Goal: Task Accomplishment & Management: Complete application form

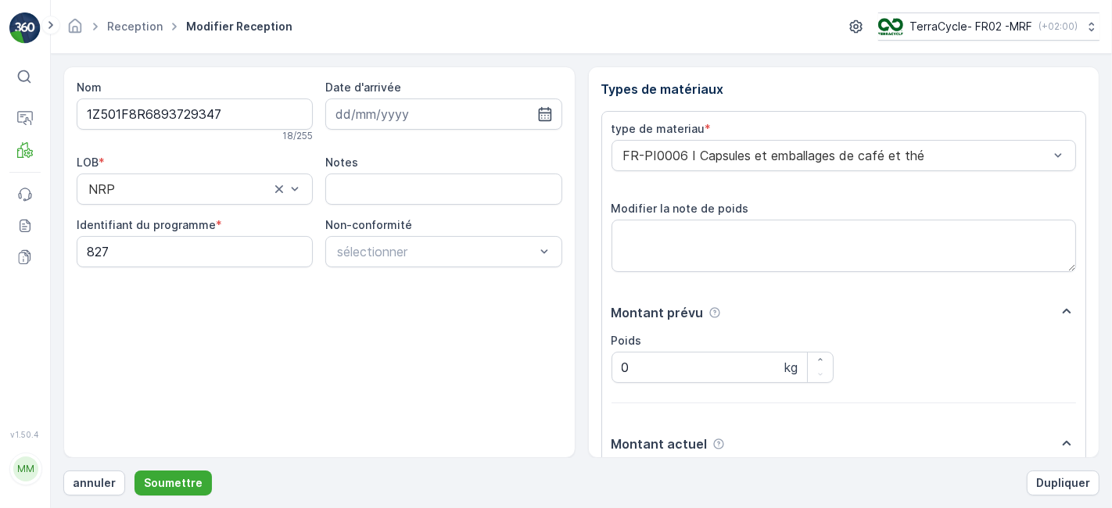
click at [134, 471] on button "Soumettre" at bounding box center [172, 483] width 77 height 25
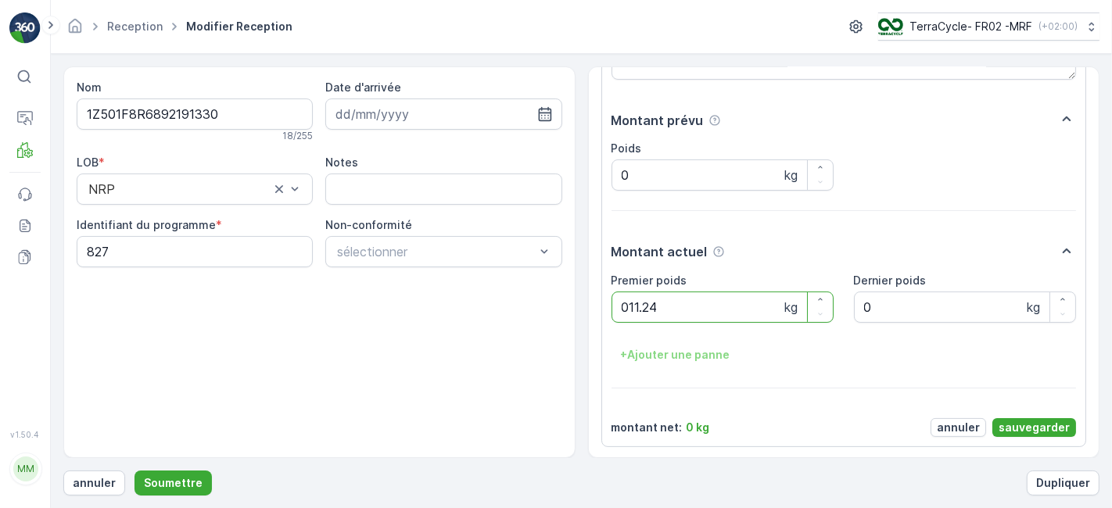
click at [134, 471] on button "Soumettre" at bounding box center [172, 483] width 77 height 25
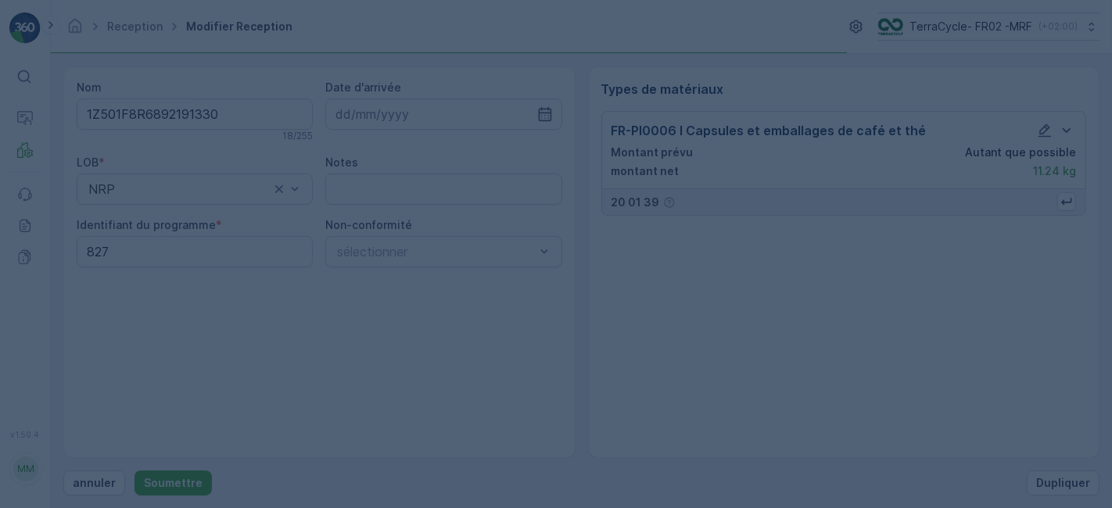
scroll to position [0, 0]
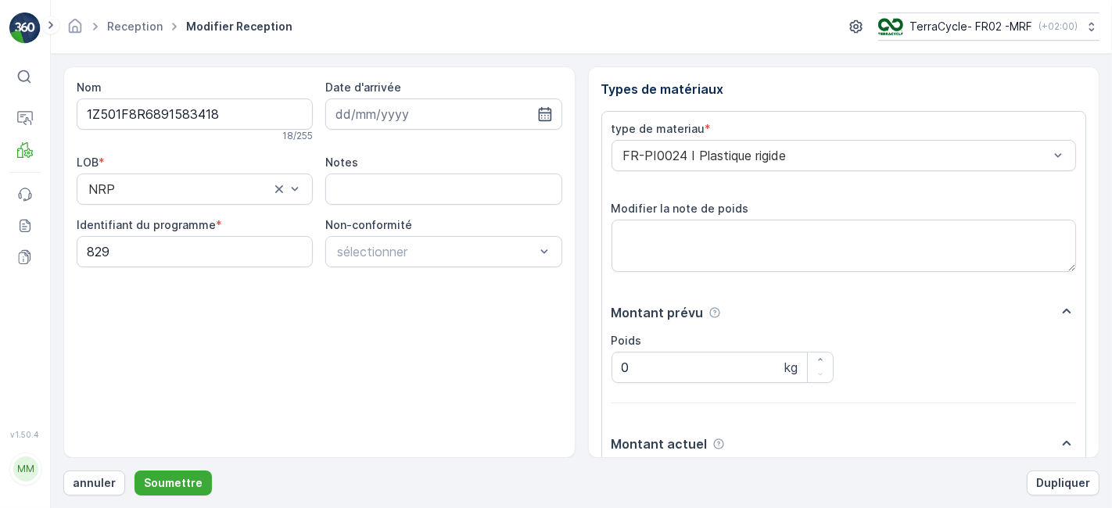
scroll to position [192, 0]
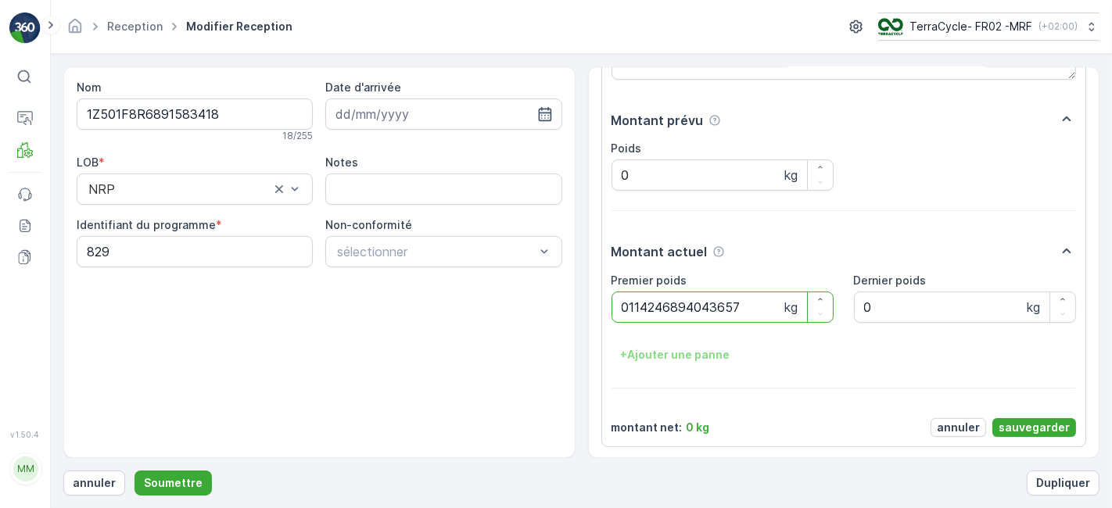
click at [134, 471] on button "Soumettre" at bounding box center [172, 483] width 77 height 25
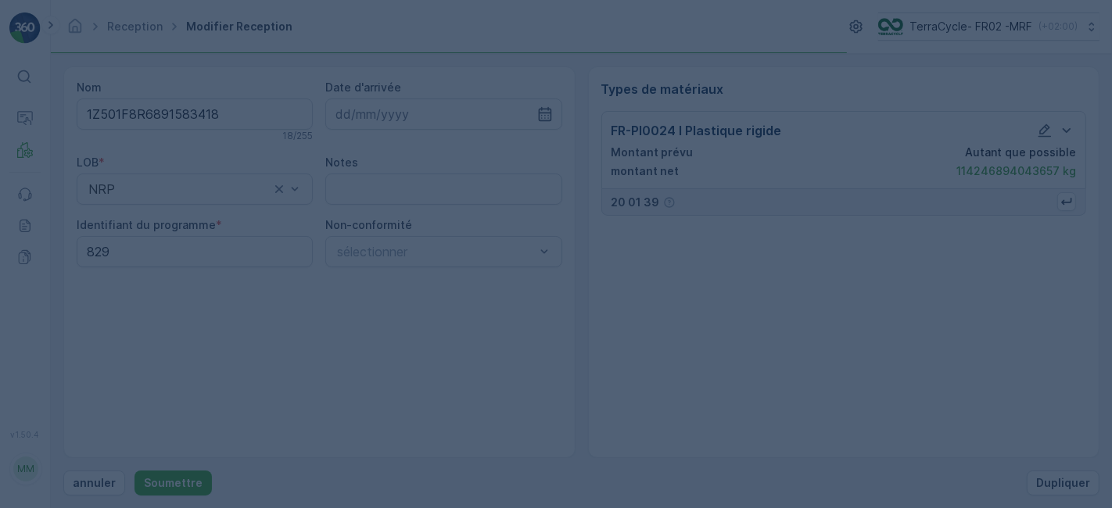
scroll to position [0, 0]
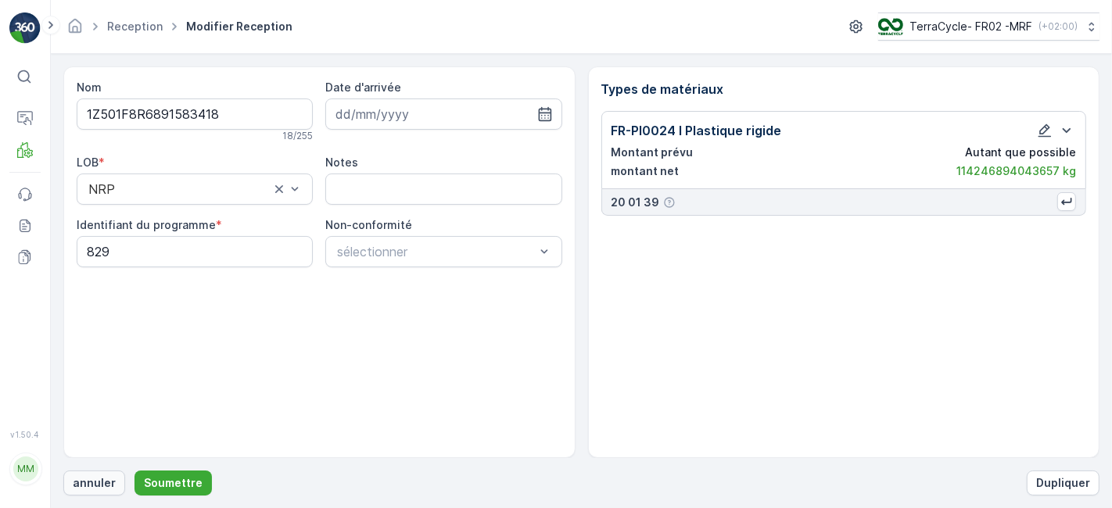
click at [91, 481] on p "annuler" at bounding box center [94, 483] width 43 height 16
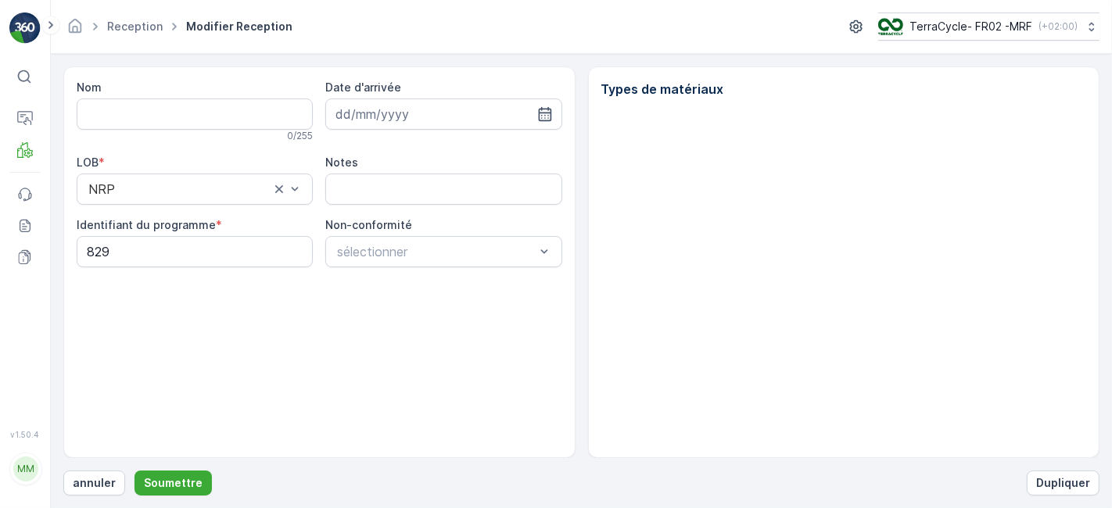
type input "1Z501F8R6891583418"
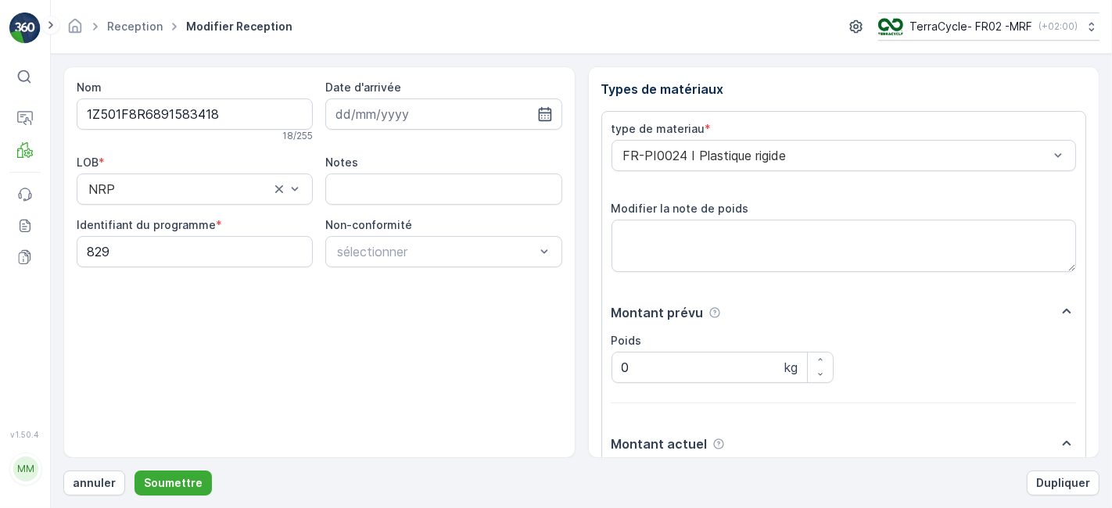
scroll to position [192, 0]
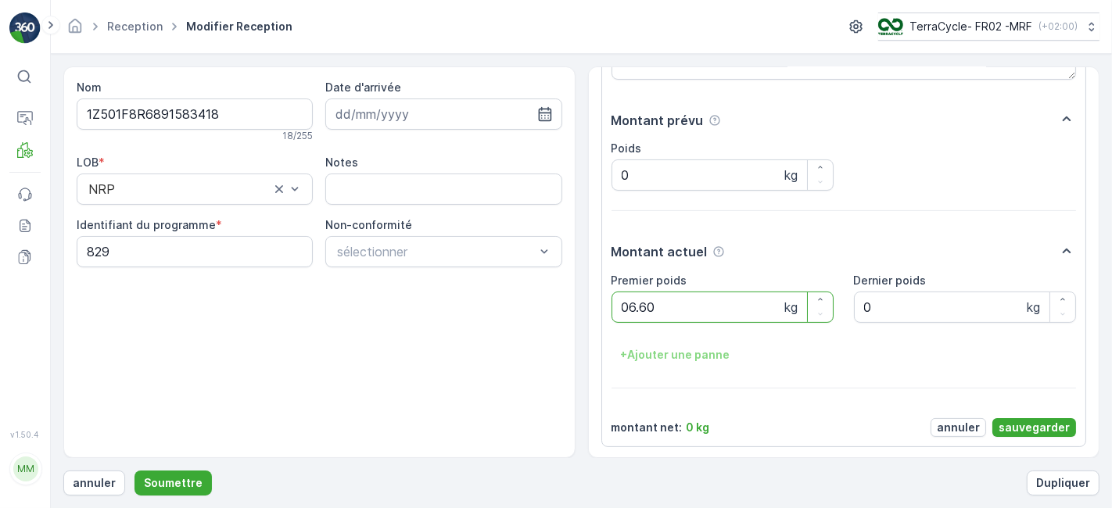
click at [134, 471] on button "Soumettre" at bounding box center [172, 483] width 77 height 25
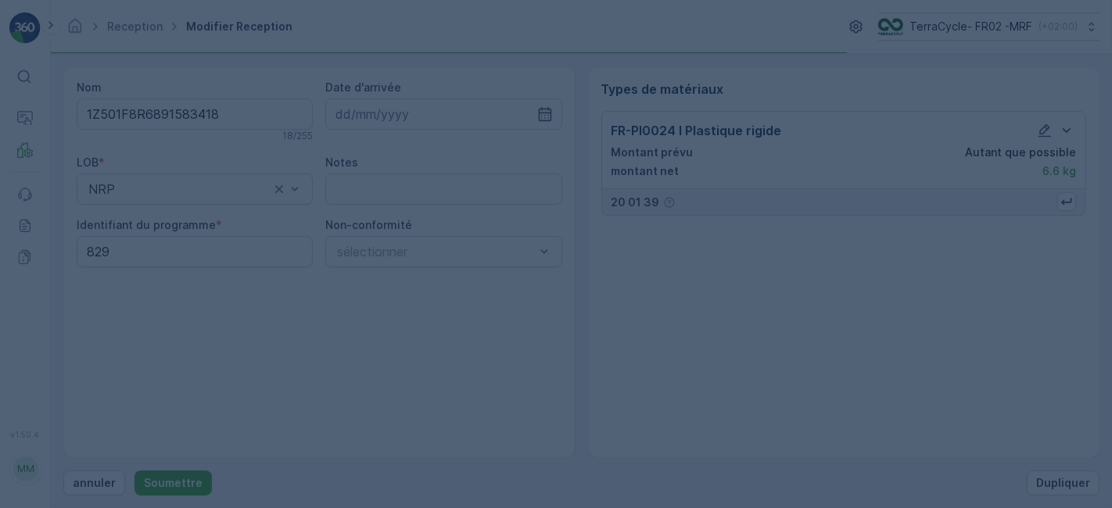
scroll to position [0, 0]
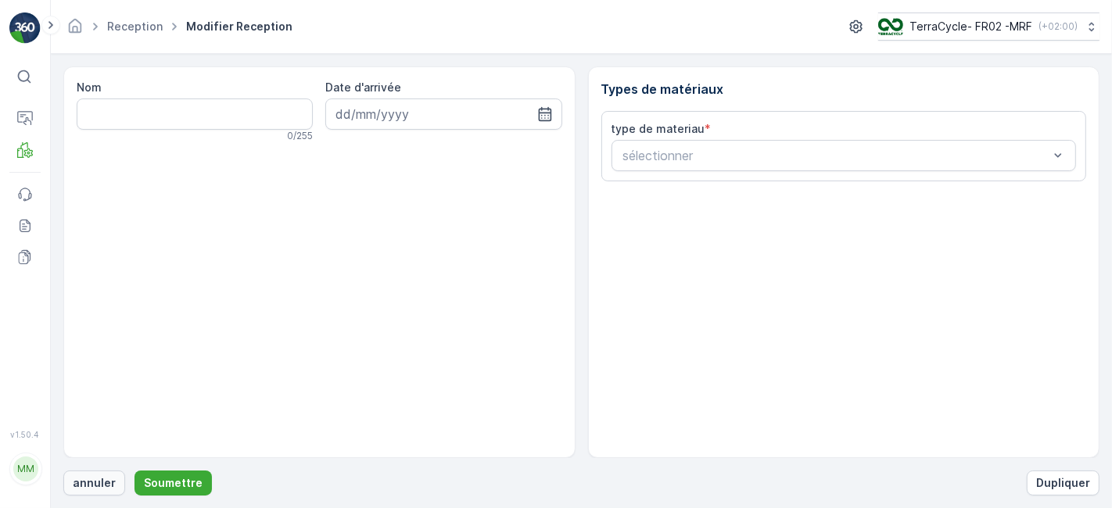
click at [83, 484] on p "annuler" at bounding box center [94, 483] width 43 height 16
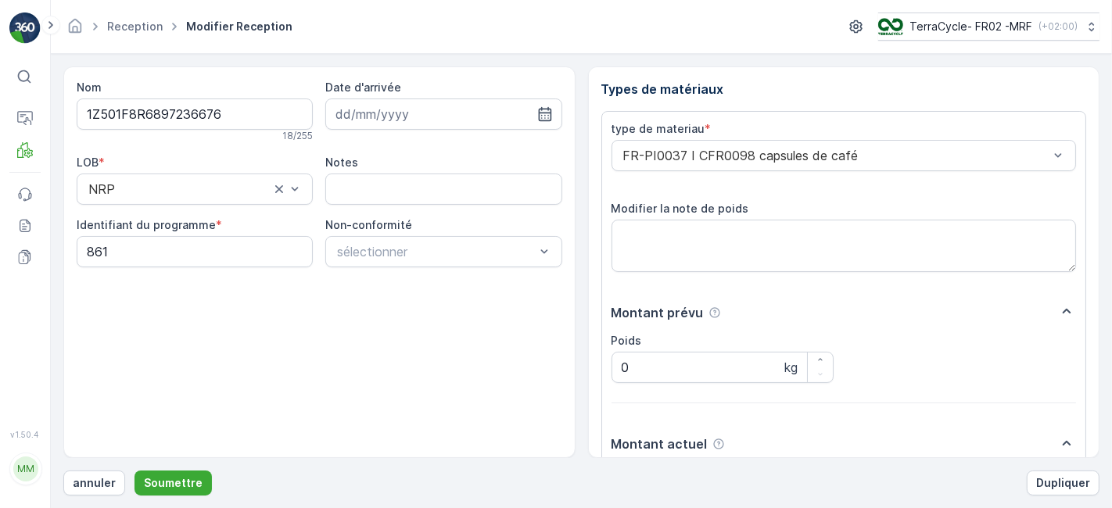
scroll to position [192, 0]
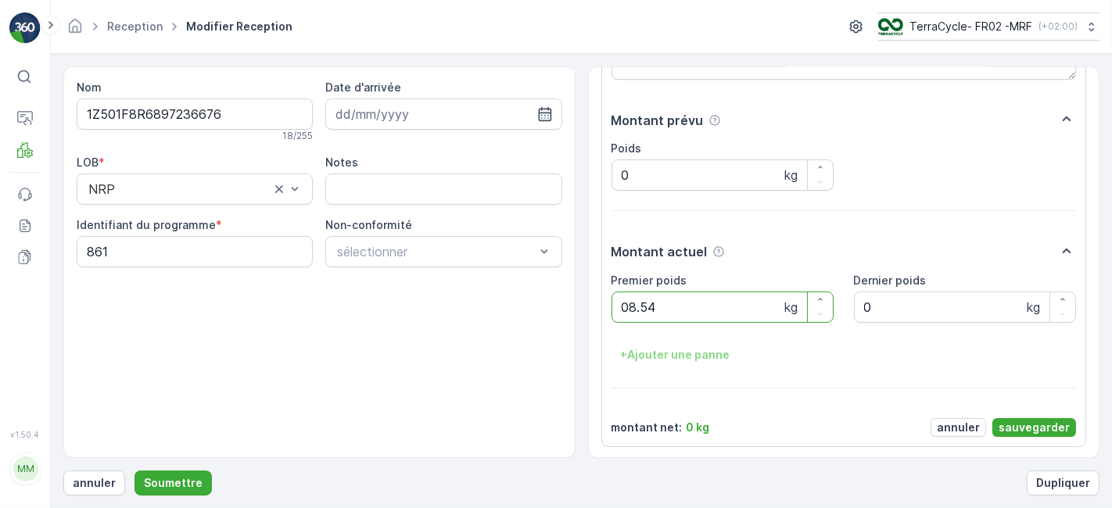
click at [134, 471] on button "Soumettre" at bounding box center [172, 483] width 77 height 25
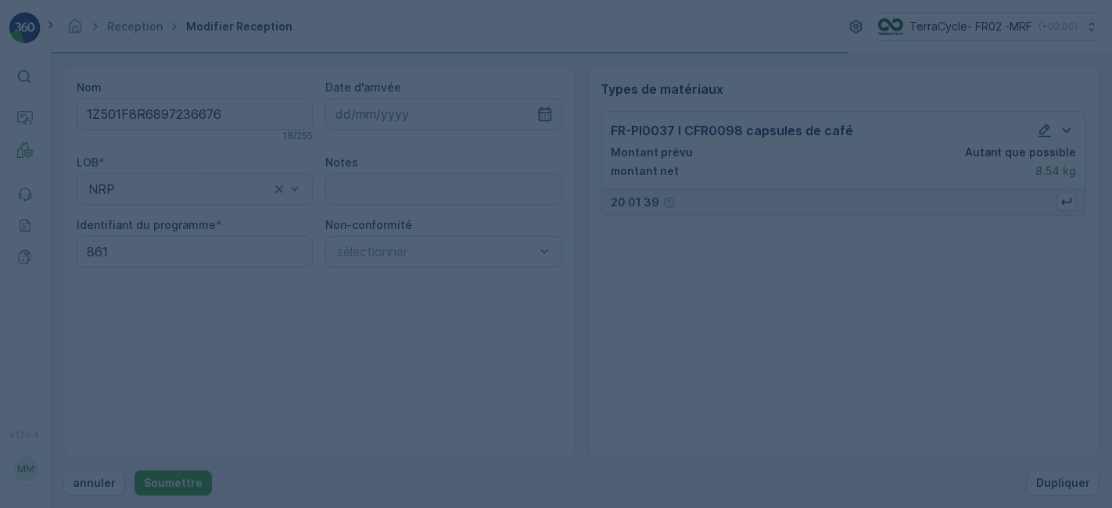
scroll to position [0, 0]
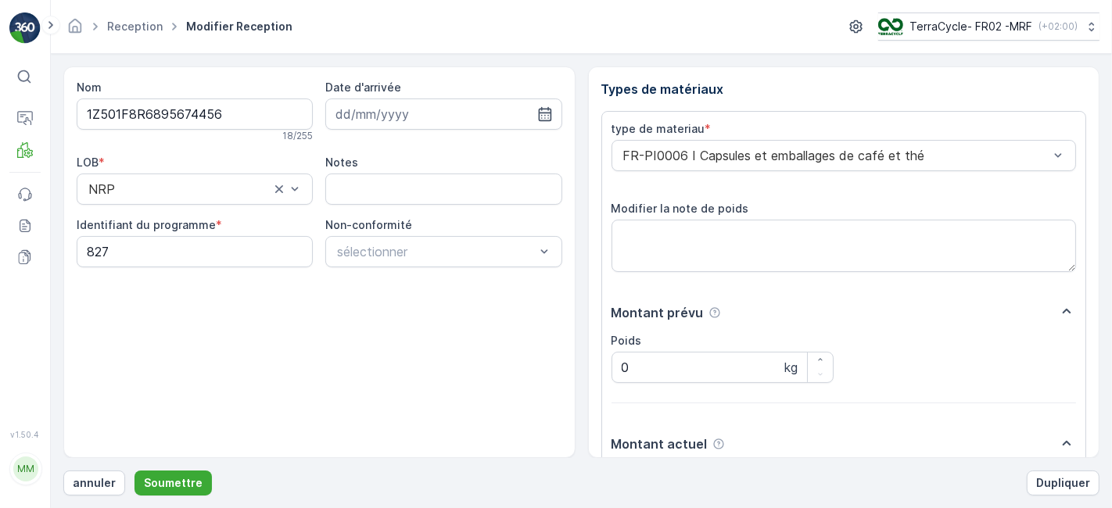
click at [134, 471] on button "Soumettre" at bounding box center [172, 483] width 77 height 25
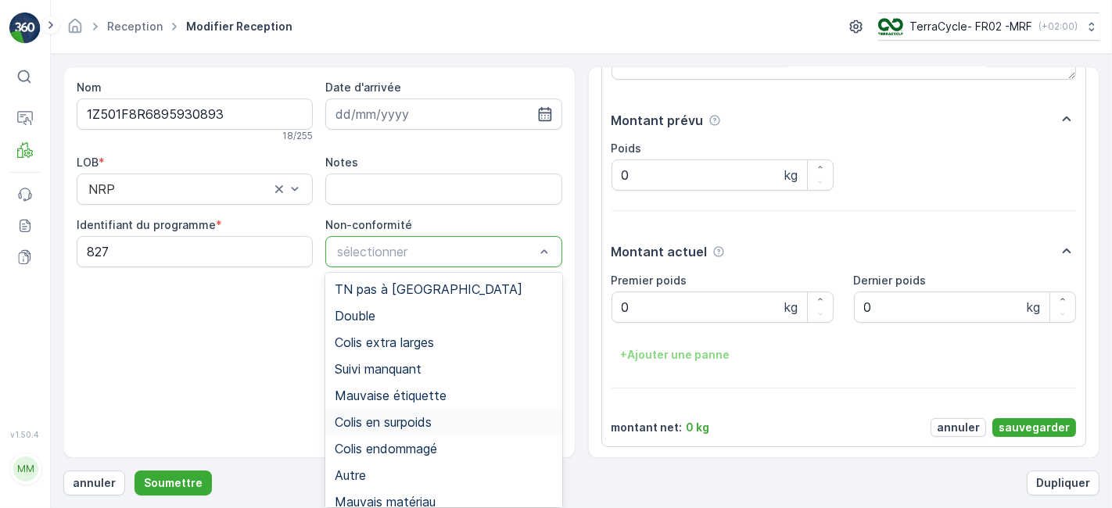
click at [410, 416] on span "Colis en surpoids" at bounding box center [383, 422] width 97 height 14
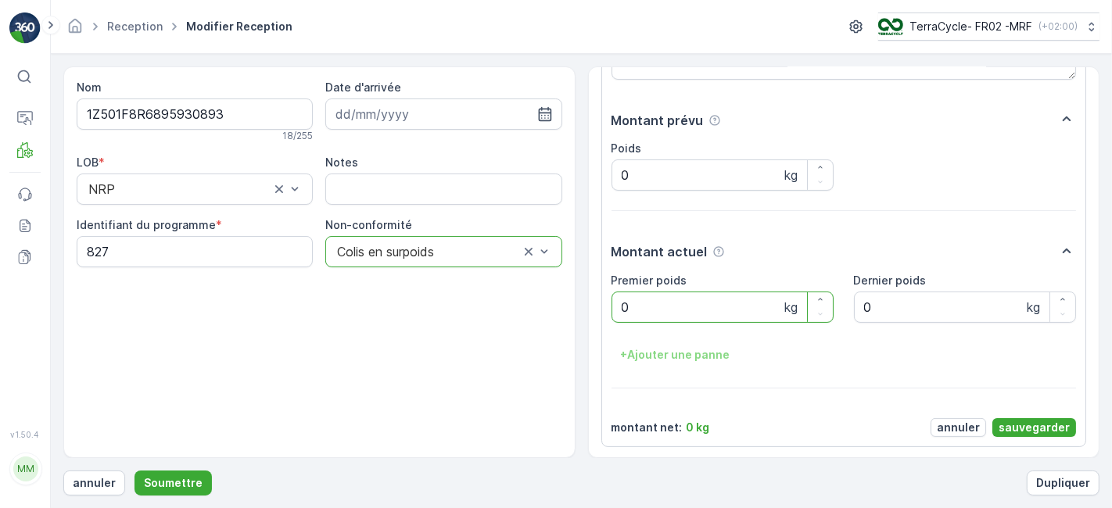
click at [649, 311] on poids "0" at bounding box center [722, 307] width 222 height 31
type poids "21.16"
click at [1005, 421] on p "sauvegarder" at bounding box center [1033, 428] width 71 height 16
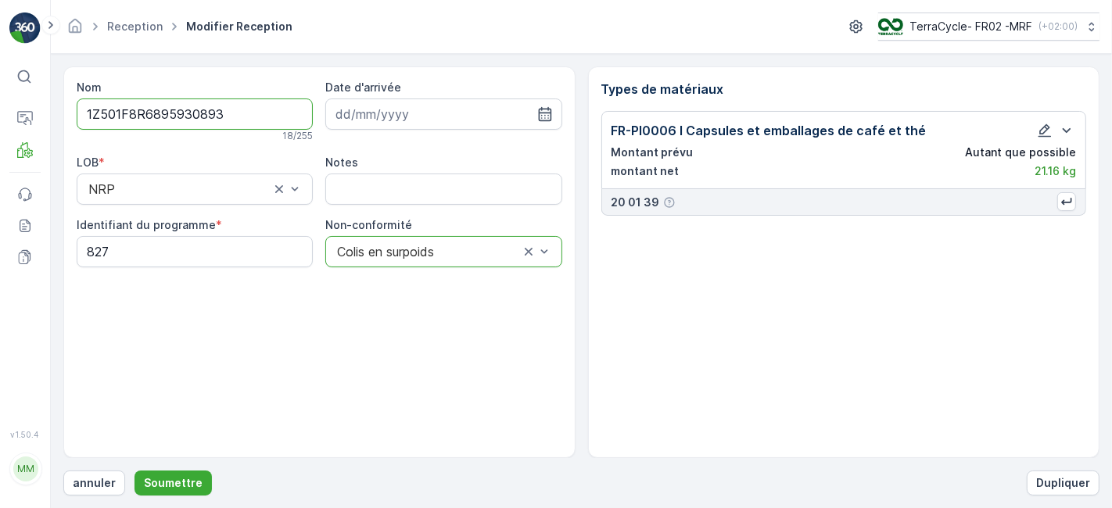
scroll to position [0, 0]
click at [175, 475] on p "Soumettre" at bounding box center [173, 483] width 59 height 16
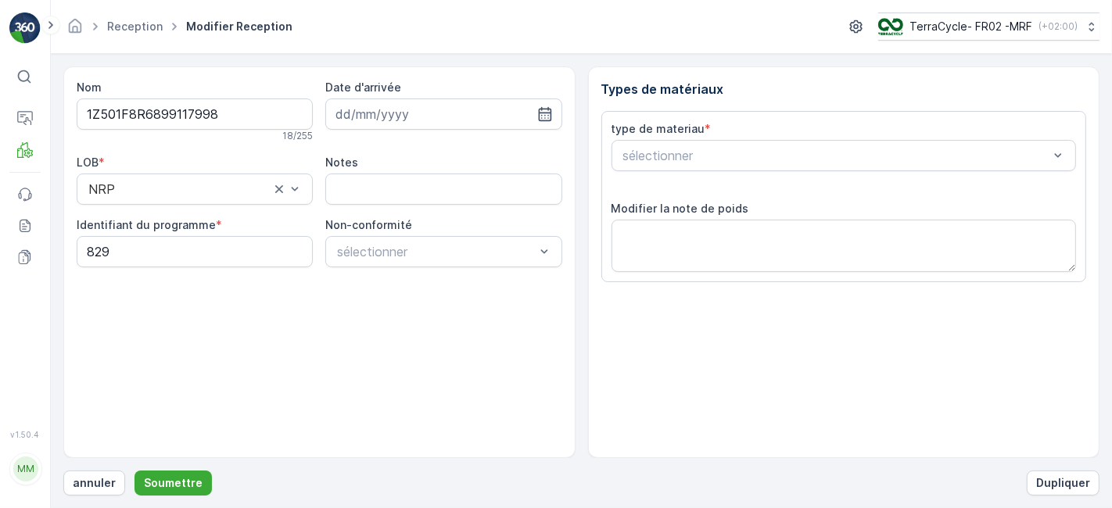
scroll to position [192, 0]
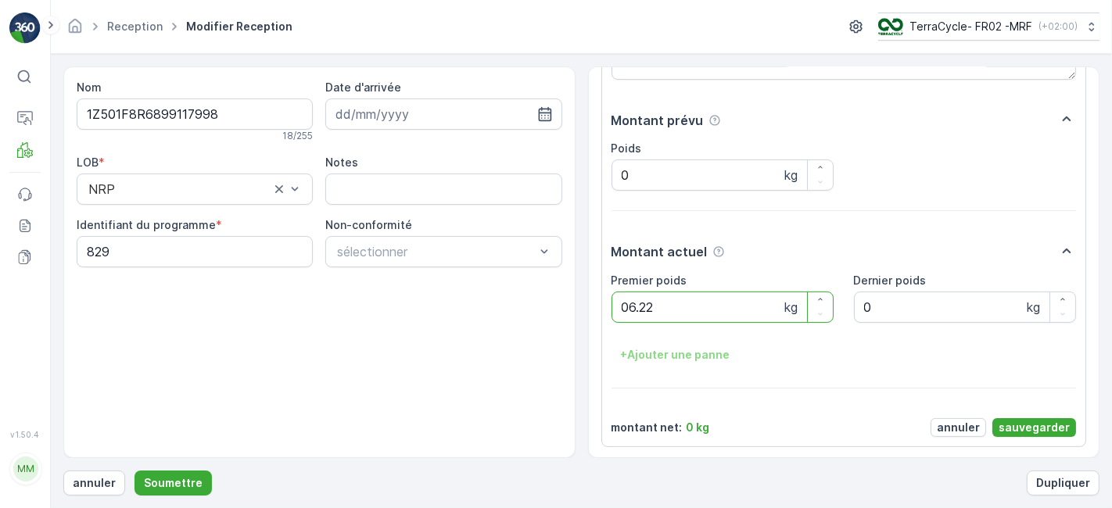
click at [134, 471] on button "Soumettre" at bounding box center [172, 483] width 77 height 25
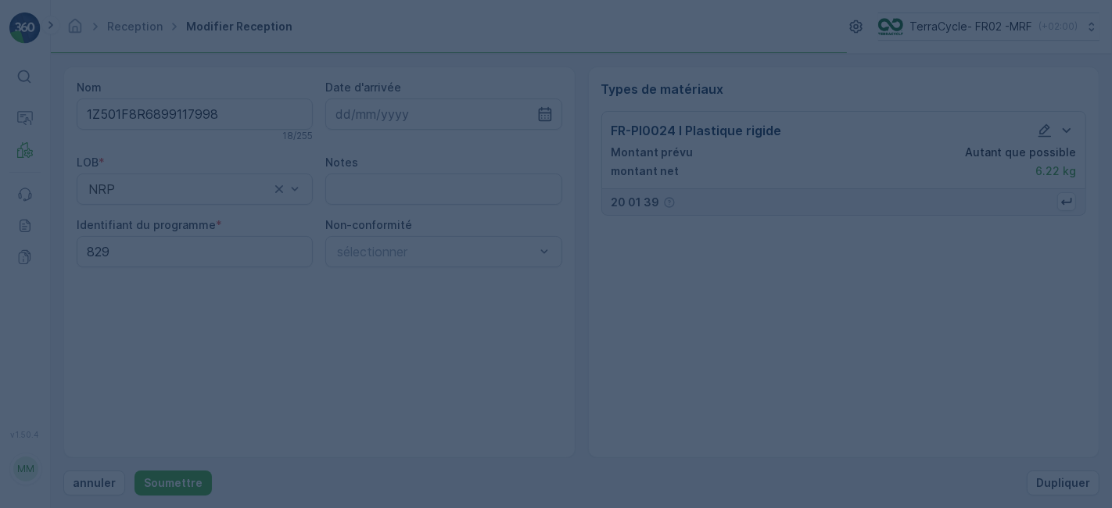
scroll to position [0, 0]
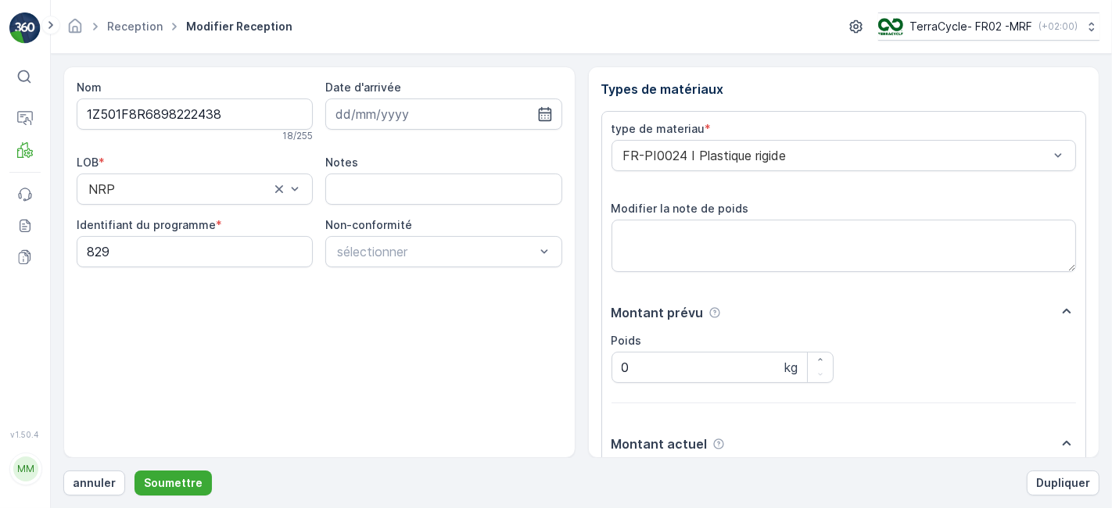
scroll to position [192, 0]
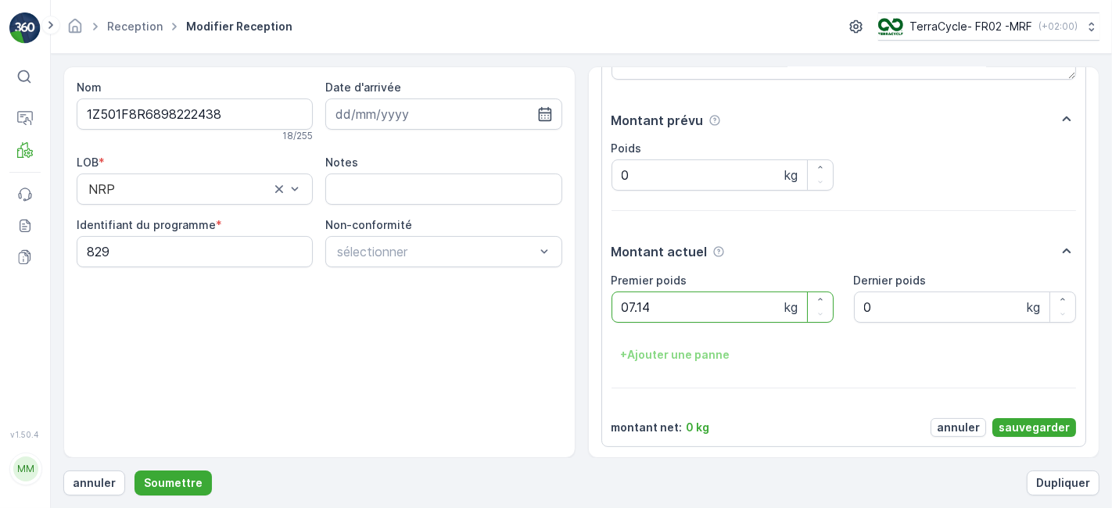
click at [134, 471] on button "Soumettre" at bounding box center [172, 483] width 77 height 25
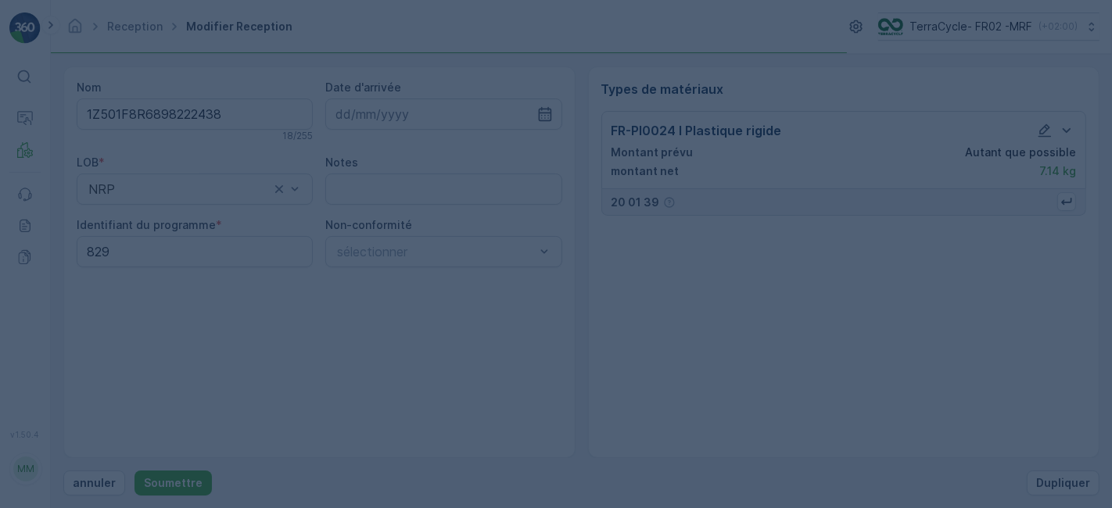
scroll to position [0, 0]
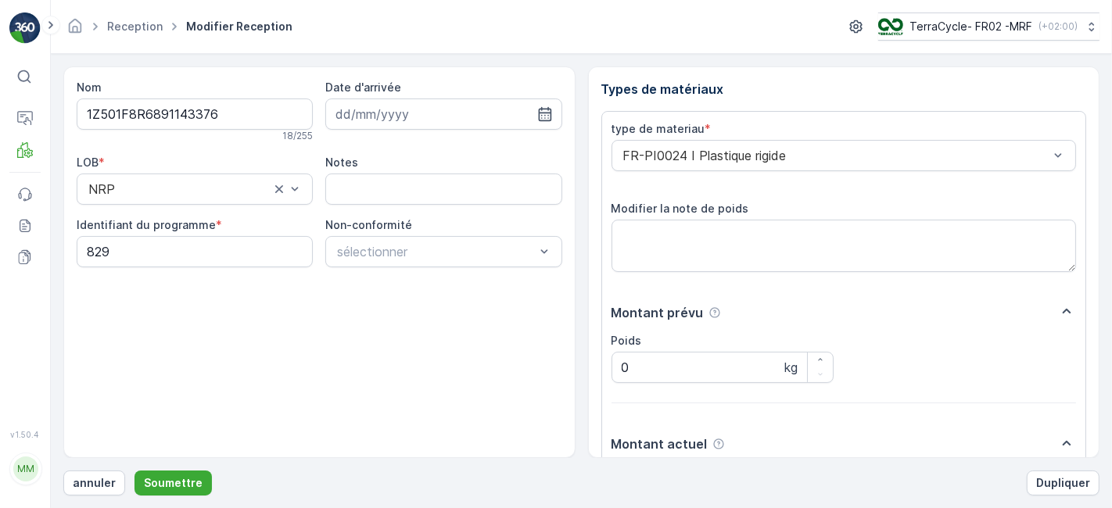
scroll to position [192, 0]
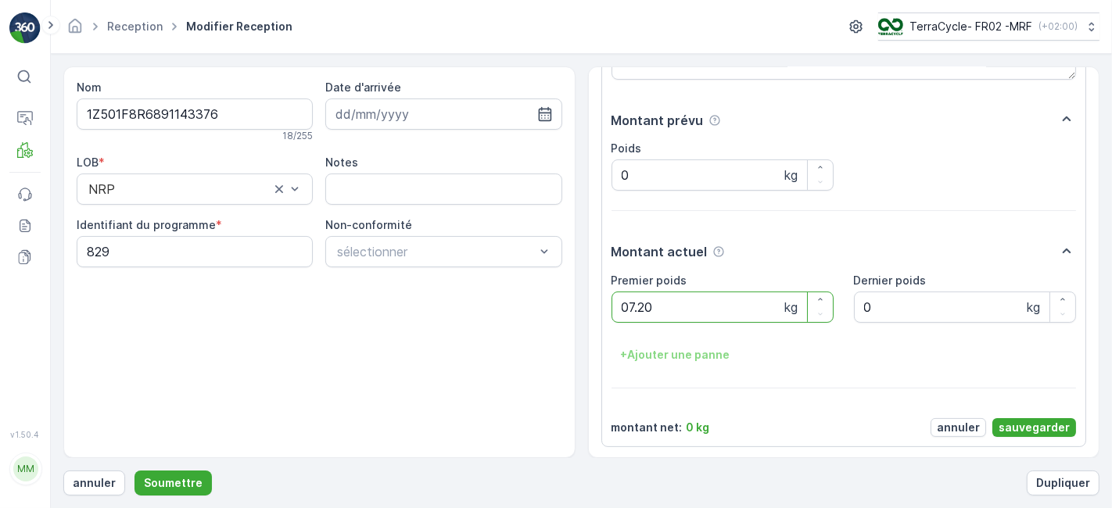
click at [134, 471] on button "Soumettre" at bounding box center [172, 483] width 77 height 25
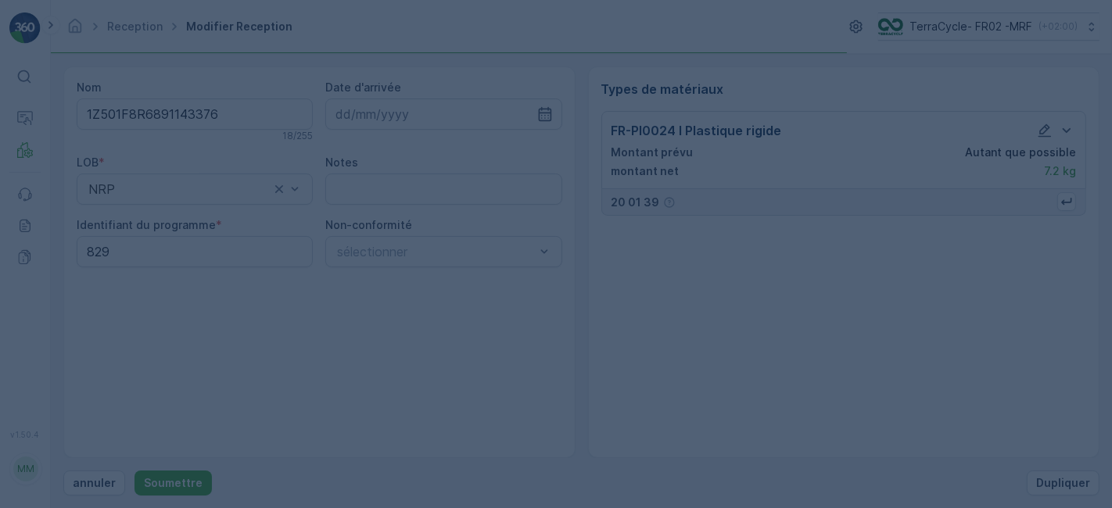
scroll to position [0, 0]
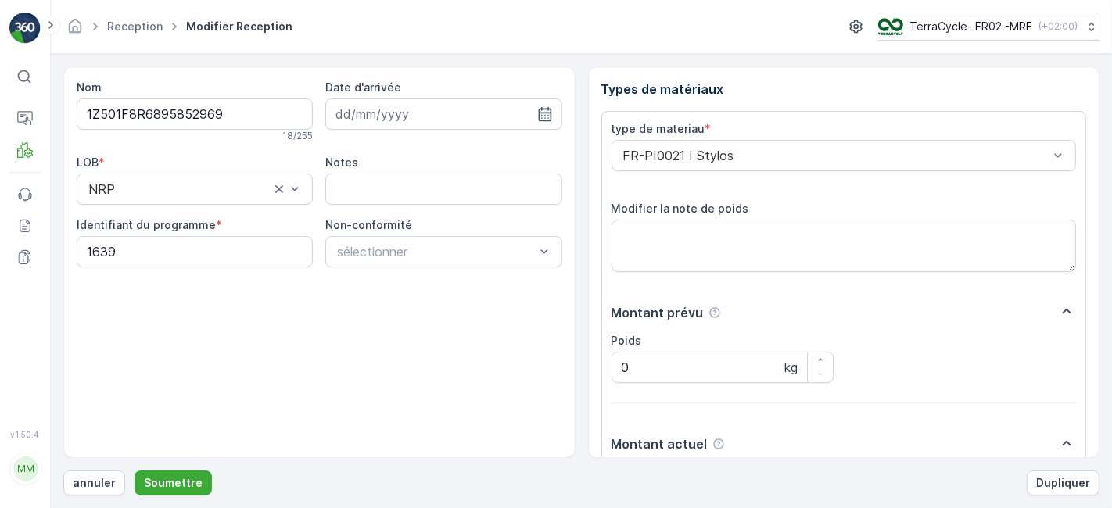
click at [134, 471] on button "Soumettre" at bounding box center [172, 483] width 77 height 25
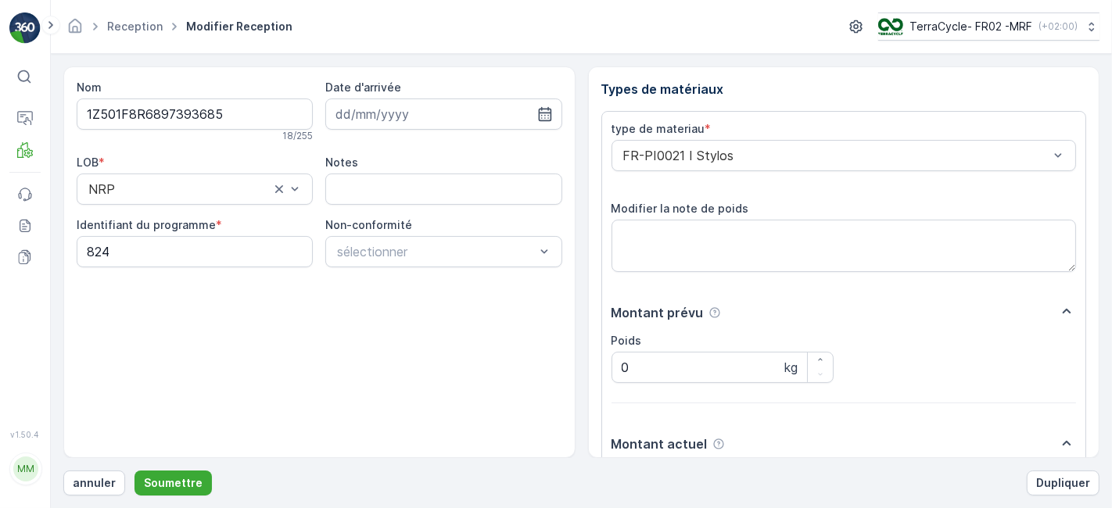
click at [134, 471] on button "Soumettre" at bounding box center [172, 483] width 77 height 25
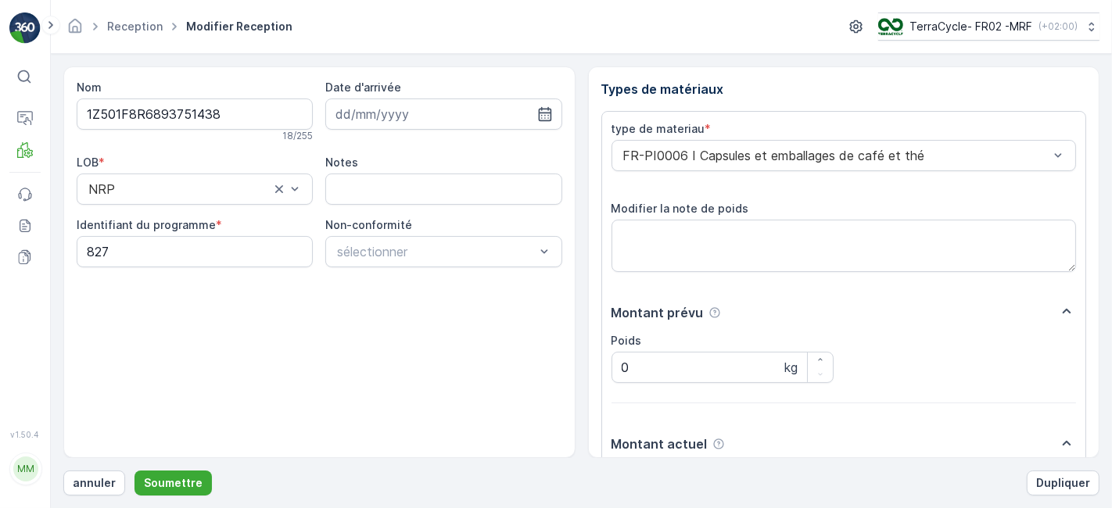
click at [134, 471] on button "Soumettre" at bounding box center [172, 483] width 77 height 25
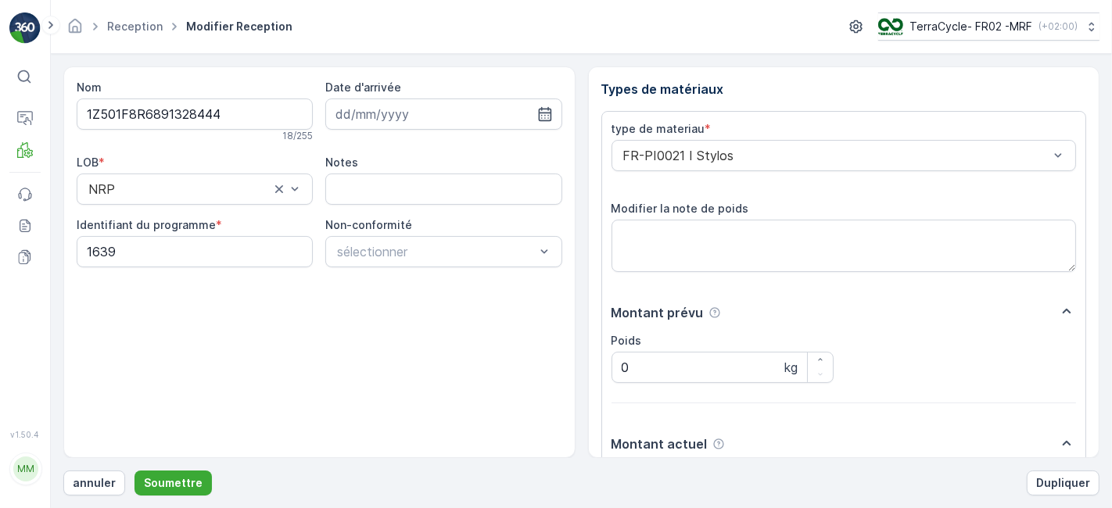
click at [134, 471] on button "Soumettre" at bounding box center [172, 483] width 77 height 25
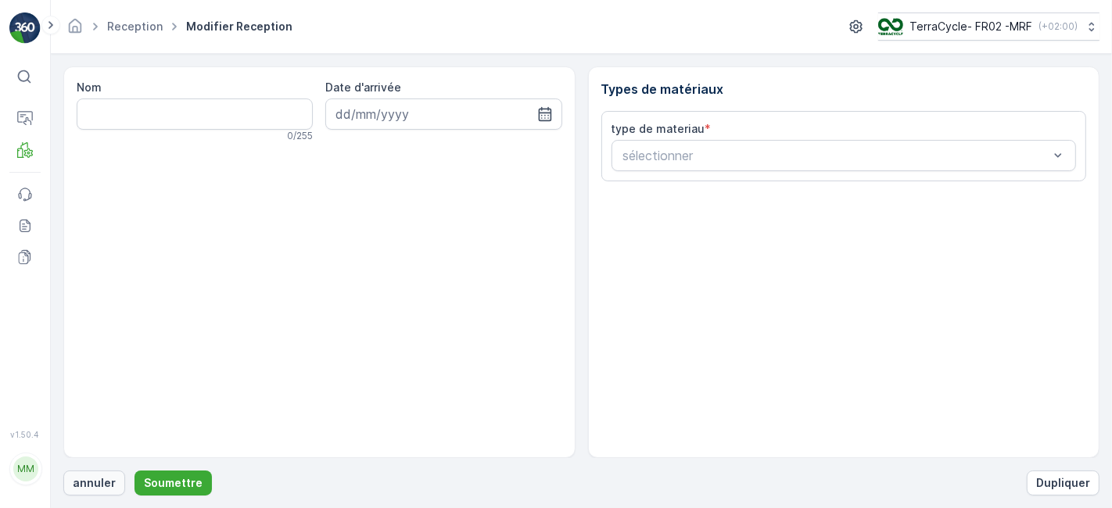
click at [92, 484] on p "annuler" at bounding box center [94, 483] width 43 height 16
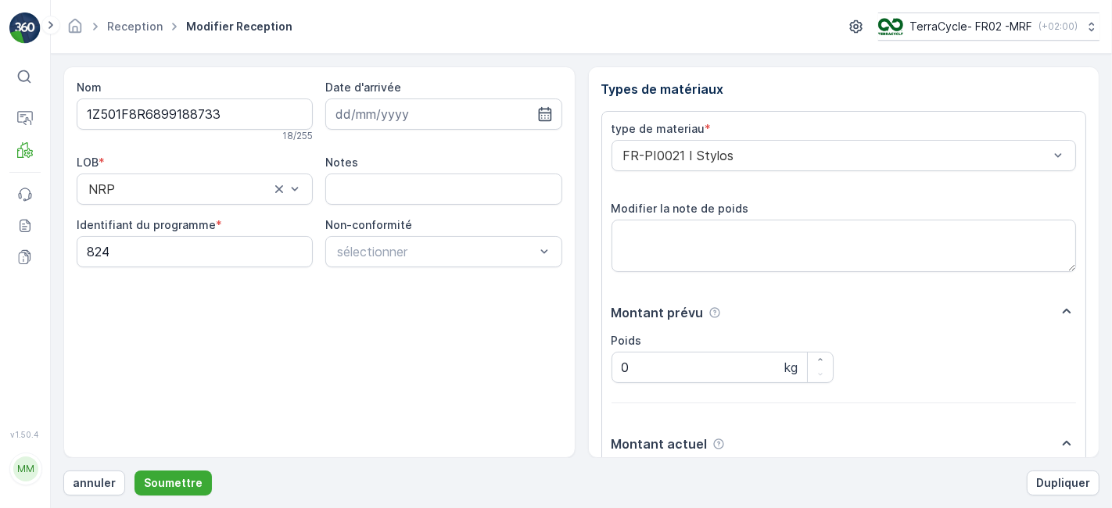
click at [134, 471] on button "Soumettre" at bounding box center [172, 483] width 77 height 25
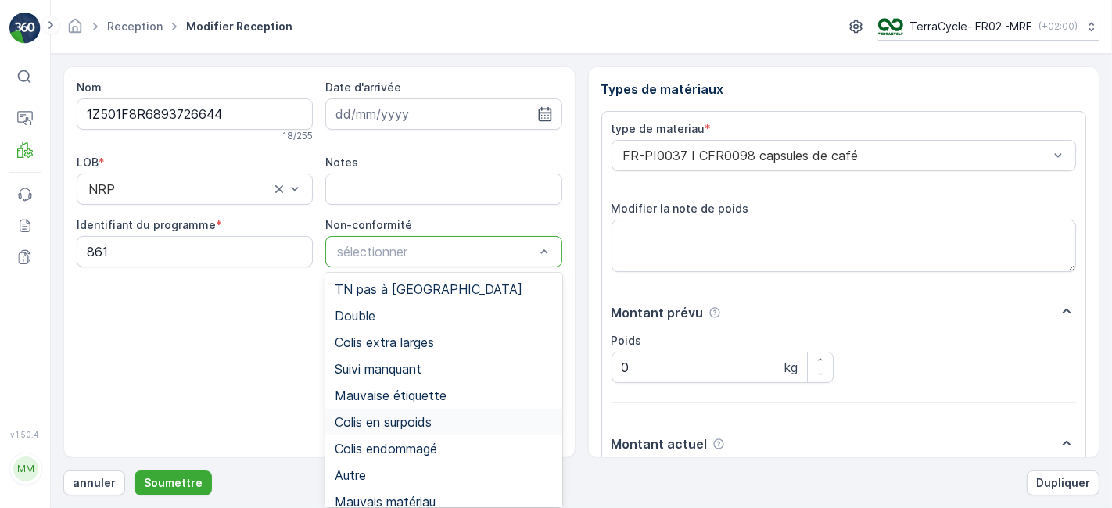
click at [422, 424] on span "Colis en surpoids" at bounding box center [383, 422] width 97 height 14
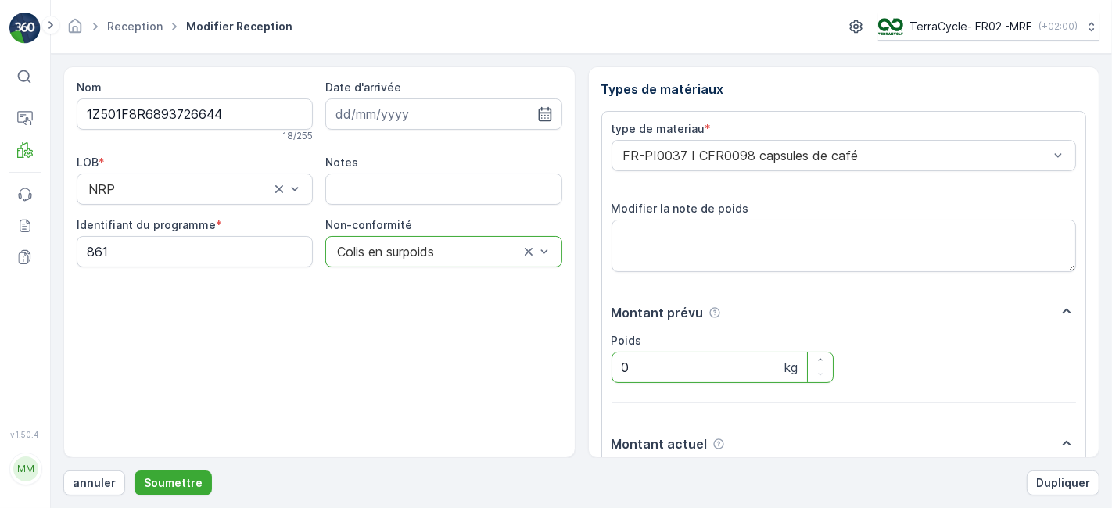
click at [691, 372] on input "0" at bounding box center [722, 367] width 222 height 31
type input "22.60"
click at [1053, 481] on p "Dupliquer" at bounding box center [1063, 483] width 54 height 16
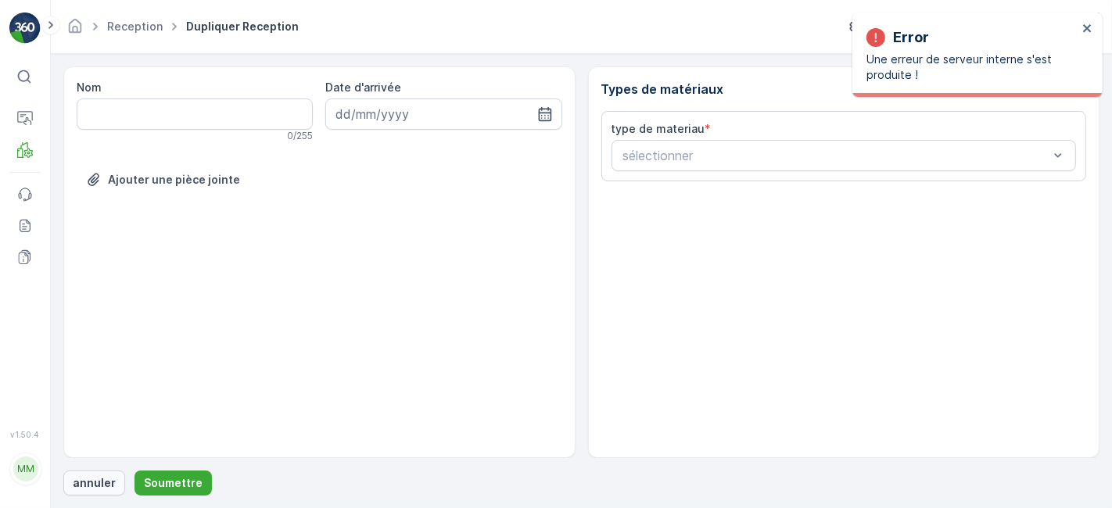
click at [111, 482] on p "annuler" at bounding box center [94, 483] width 43 height 16
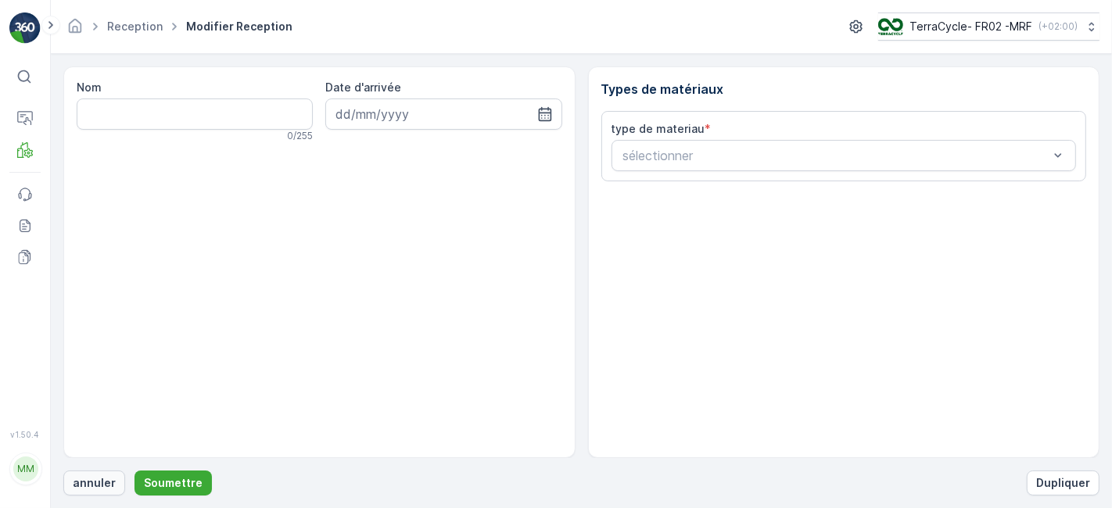
click at [89, 481] on p "annuler" at bounding box center [94, 483] width 43 height 16
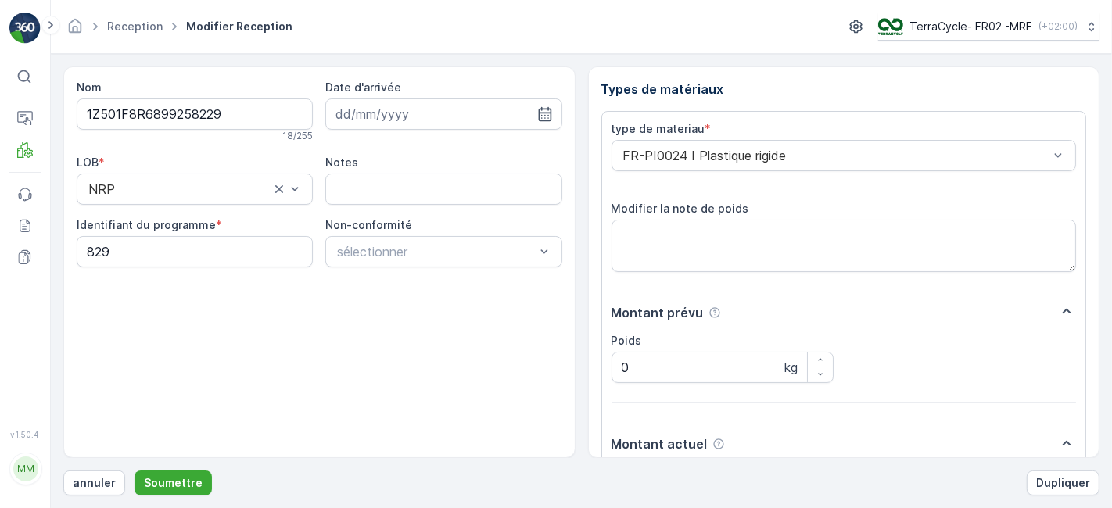
scroll to position [192, 0]
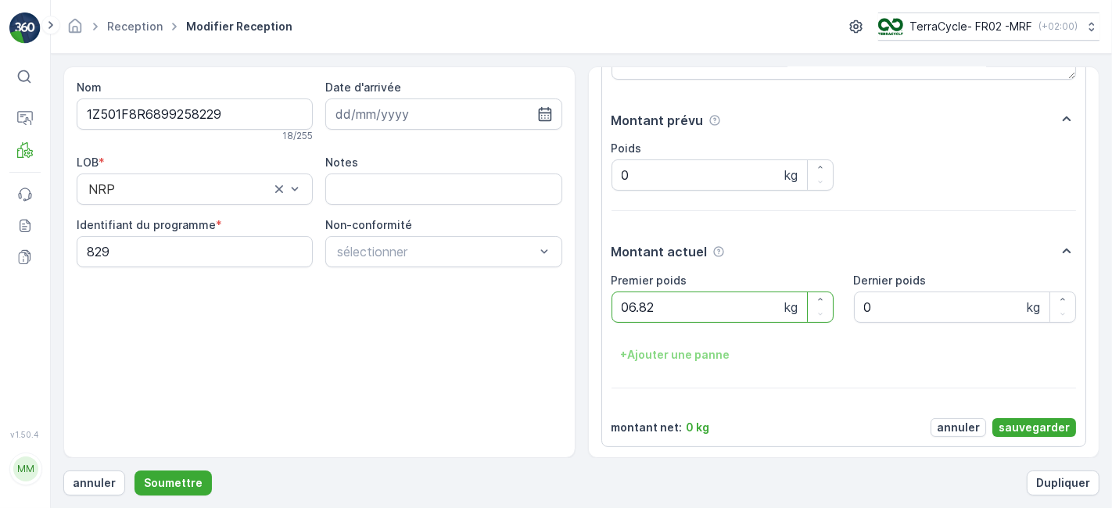
click at [134, 471] on button "Soumettre" at bounding box center [172, 483] width 77 height 25
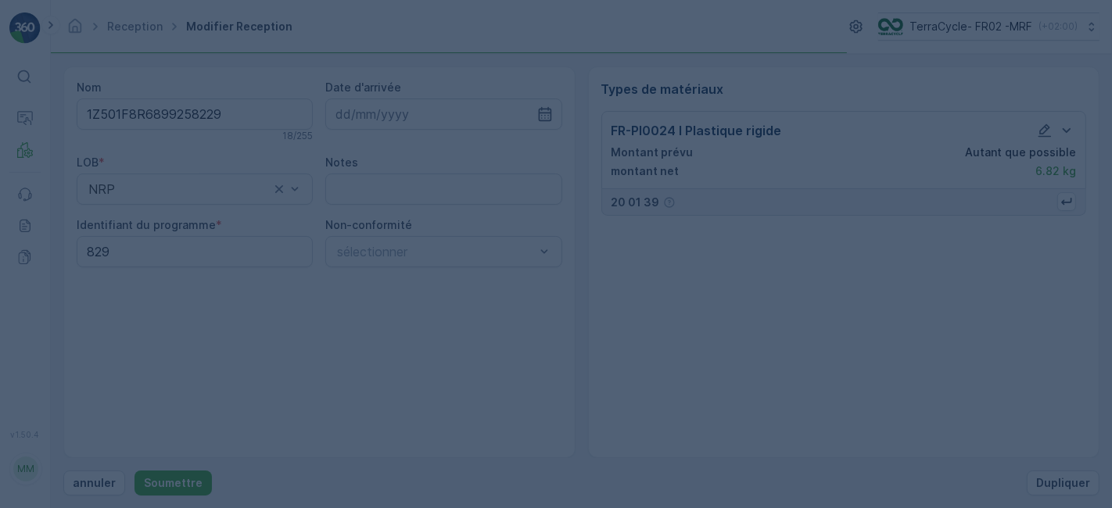
scroll to position [0, 0]
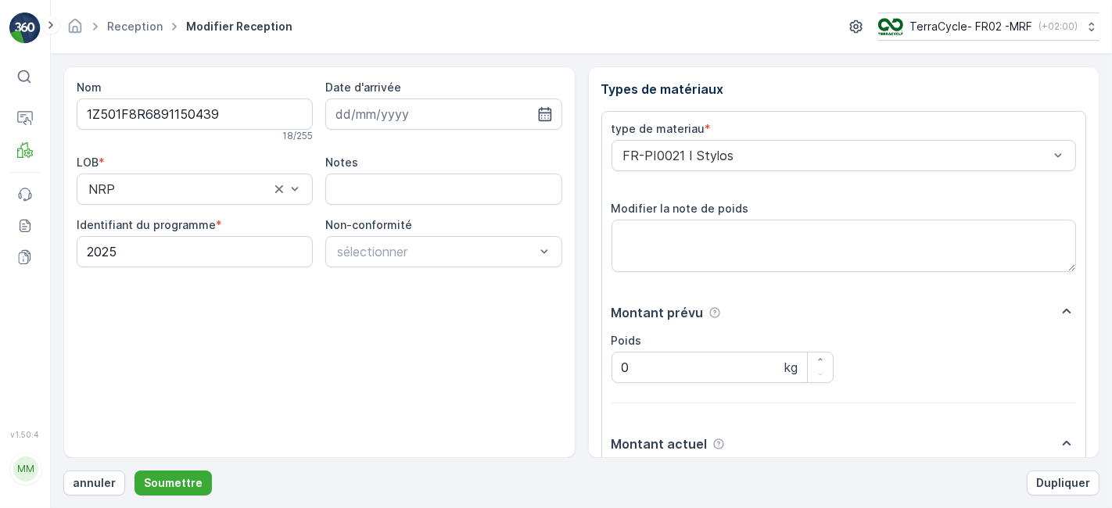
click at [134, 471] on button "Soumettre" at bounding box center [172, 483] width 77 height 25
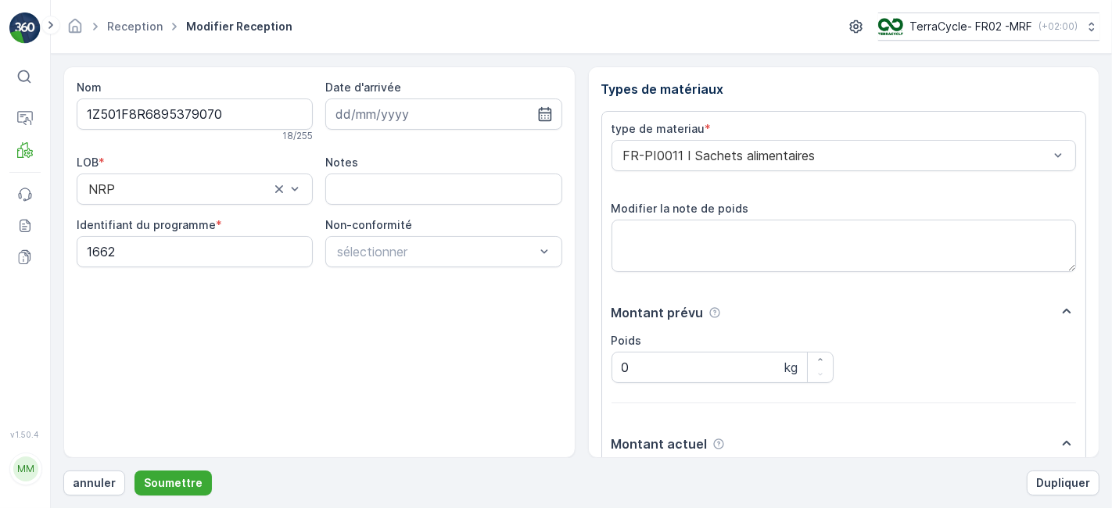
click at [134, 471] on button "Soumettre" at bounding box center [172, 483] width 77 height 25
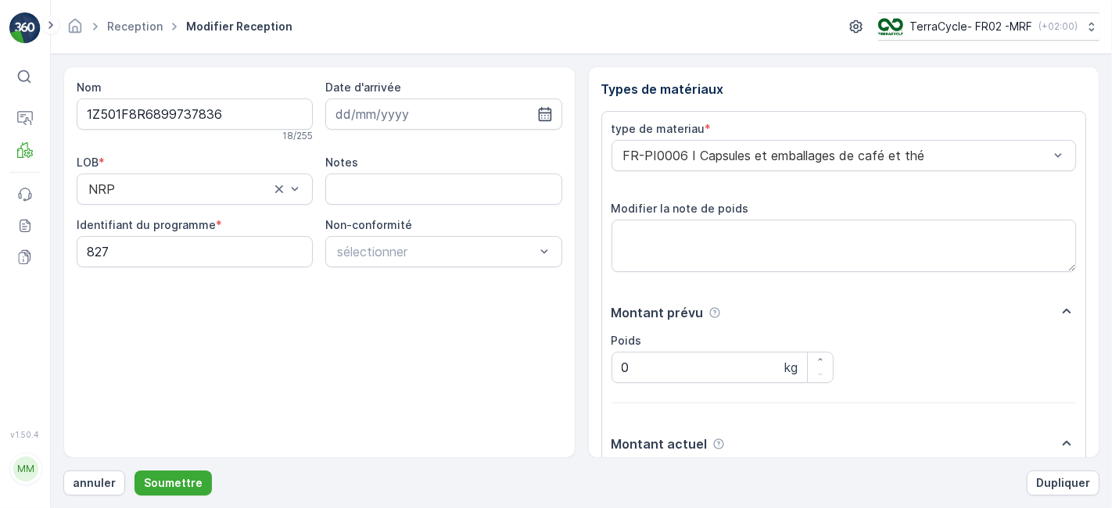
click at [134, 471] on button "Soumettre" at bounding box center [172, 483] width 77 height 25
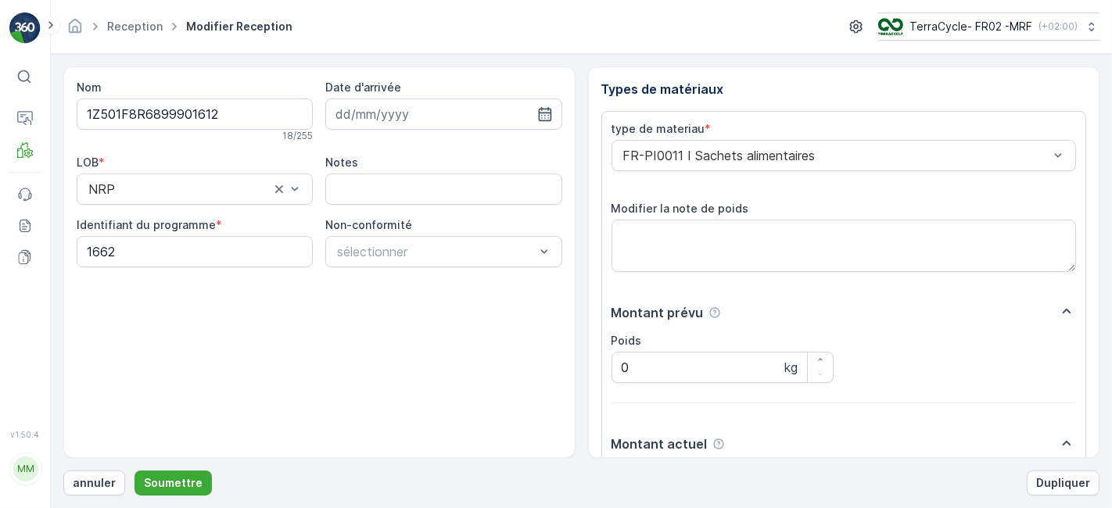
click at [134, 471] on button "Soumettre" at bounding box center [172, 483] width 77 height 25
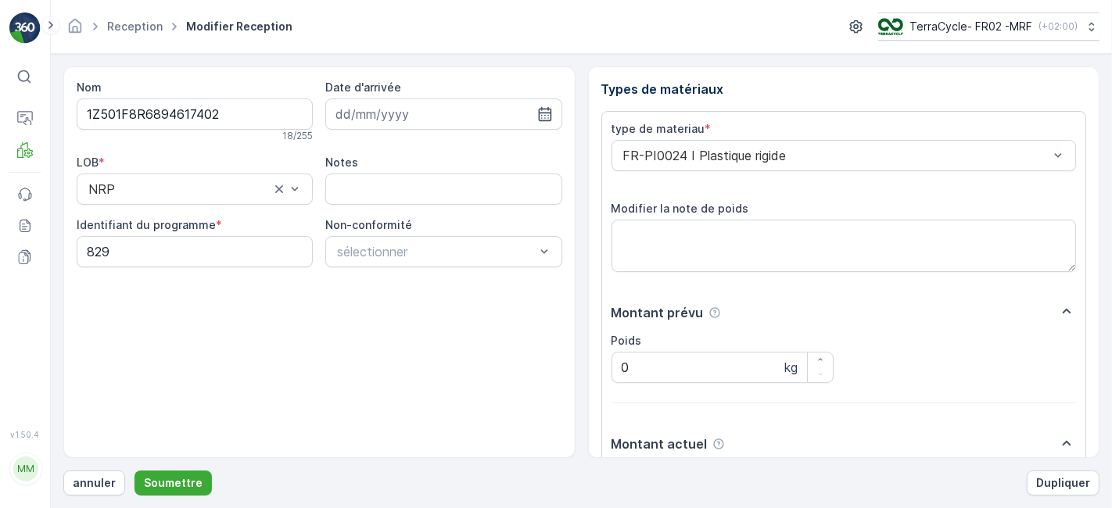
click at [134, 471] on button "Soumettre" at bounding box center [172, 483] width 77 height 25
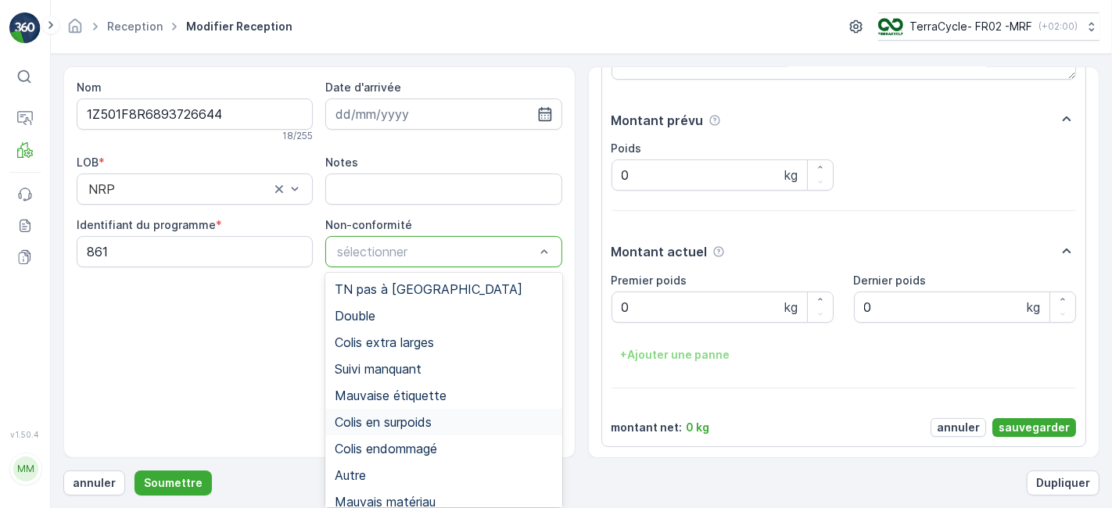
click at [431, 428] on span "Colis en surpoids" at bounding box center [383, 422] width 97 height 14
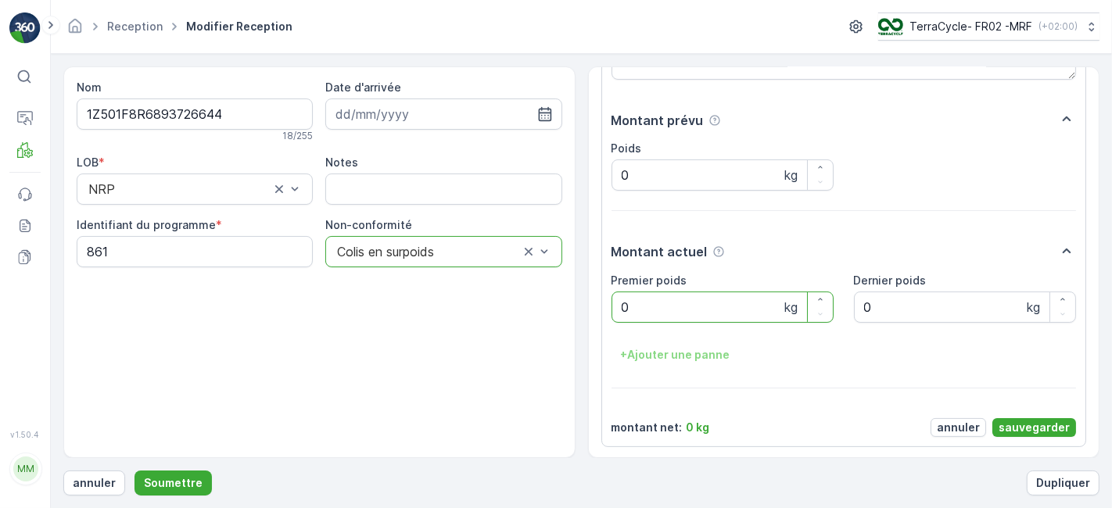
click at [658, 313] on poids "0" at bounding box center [722, 307] width 222 height 31
type poids "22.58"
click at [1023, 422] on p "sauvegarder" at bounding box center [1033, 428] width 71 height 16
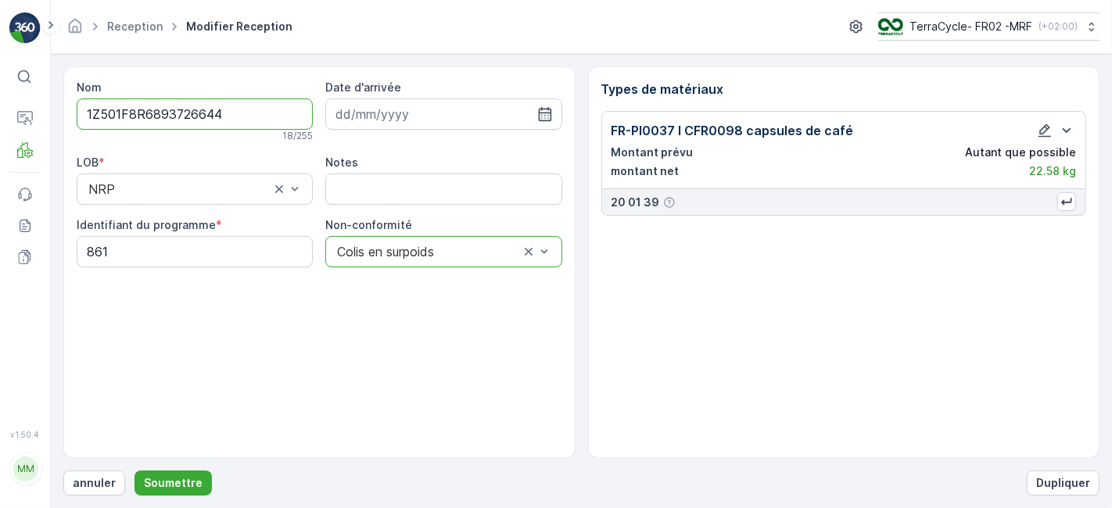
scroll to position [0, 0]
click at [188, 482] on p "Soumettre" at bounding box center [173, 483] width 59 height 16
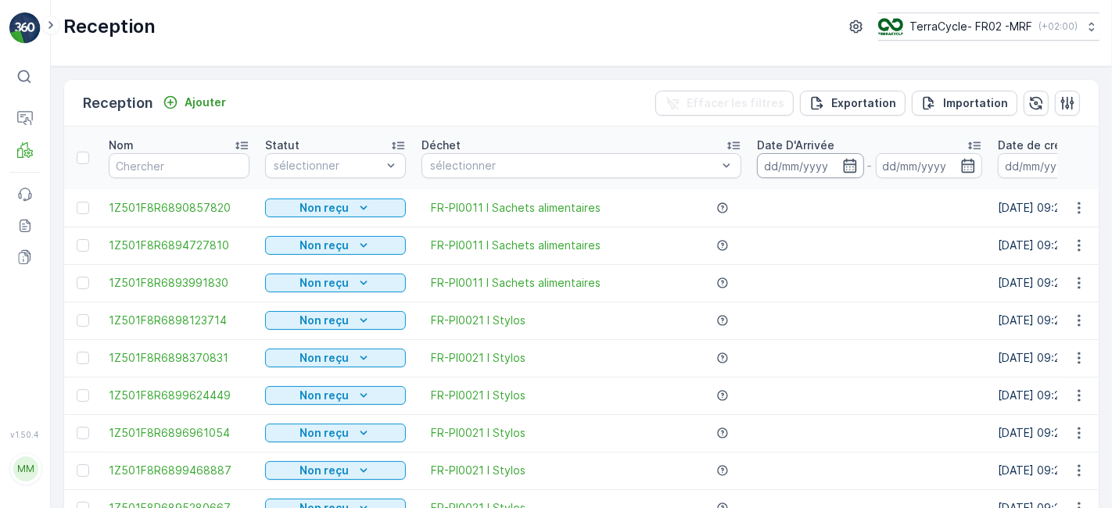
click at [759, 165] on input at bounding box center [810, 165] width 107 height 25
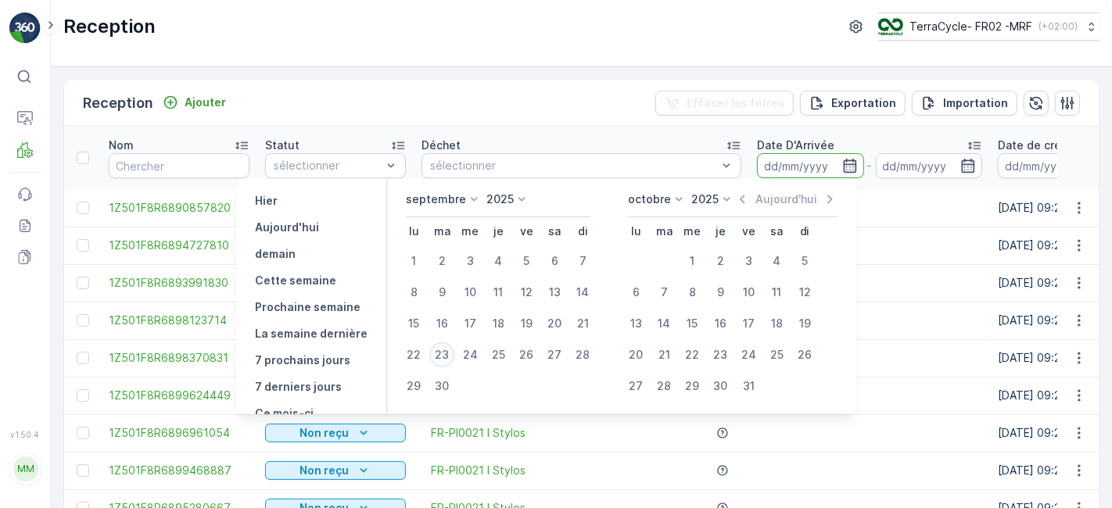
click at [446, 351] on div "23" at bounding box center [441, 354] width 25 height 25
type input "[DATE]"
click at [446, 351] on div "23" at bounding box center [441, 354] width 25 height 25
type input "[DATE]"
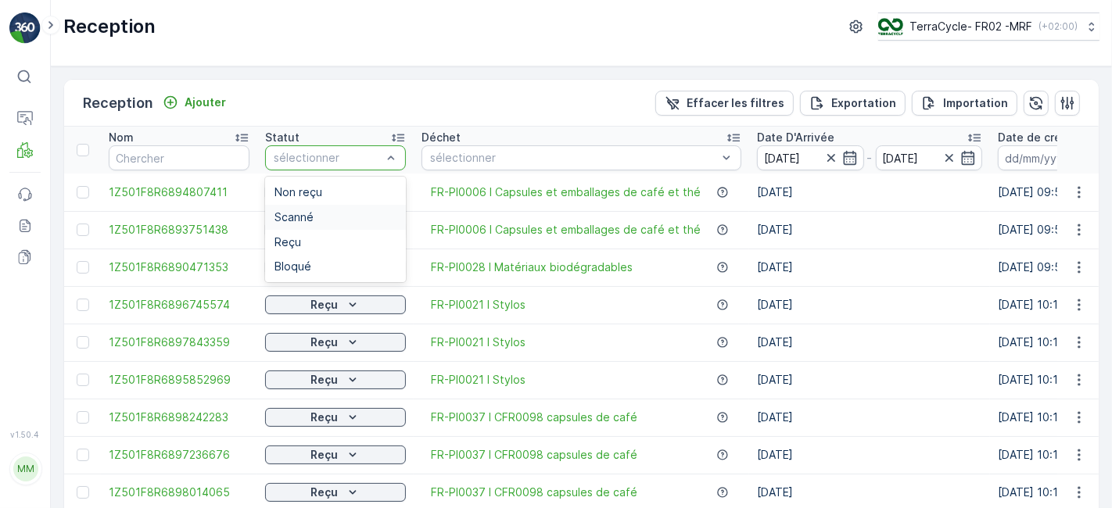
click at [296, 226] on div "Scanné" at bounding box center [335, 217] width 141 height 25
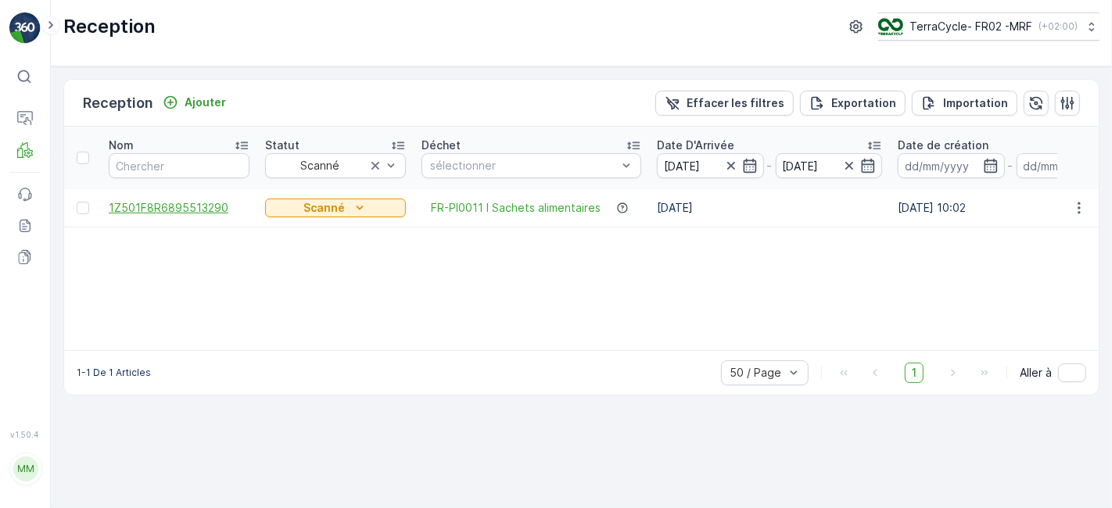
click at [216, 203] on span "1Z501F8R6895513290" at bounding box center [179, 208] width 141 height 16
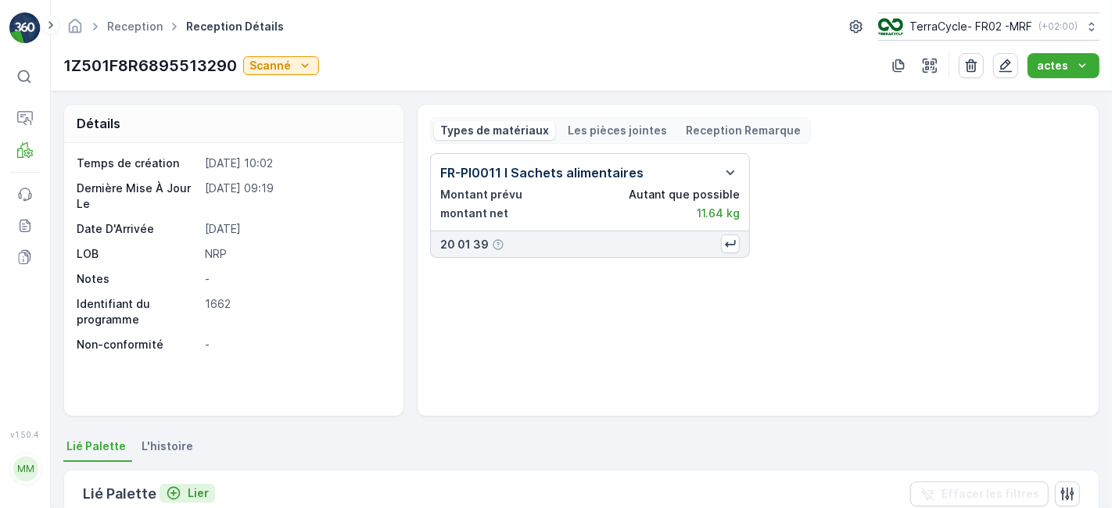
click at [173, 490] on icon "Lier" at bounding box center [174, 493] width 16 height 16
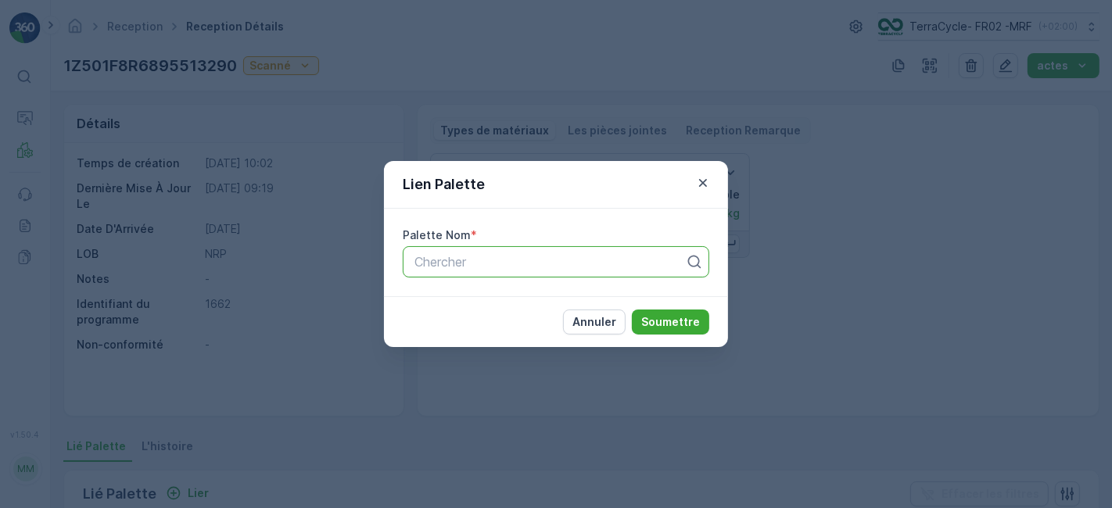
click at [485, 260] on div at bounding box center [550, 262] width 274 height 14
type input "118"
click at [478, 303] on span "Parcel #1185" at bounding box center [449, 300] width 74 height 14
click at [679, 322] on p "Soumettre" at bounding box center [670, 322] width 59 height 16
